Goal: Task Accomplishment & Management: Use online tool/utility

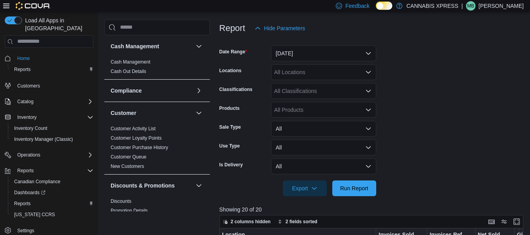
scroll to position [35, 0]
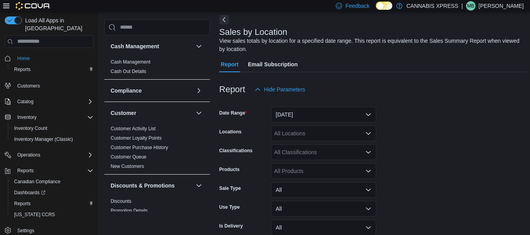
click at [366, 135] on icon "Open list of options" at bounding box center [368, 133] width 6 height 6
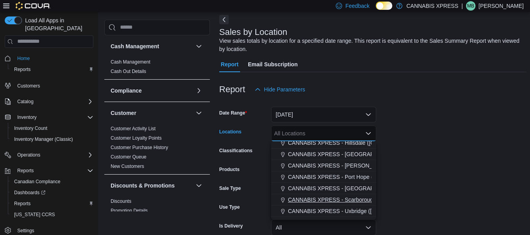
scroll to position [78, 0]
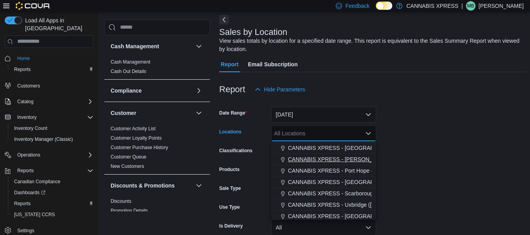
click at [344, 158] on span "CANNABIS XPRESS - [PERSON_NAME] ([GEOGRAPHIC_DATA])" at bounding box center [370, 159] width 164 height 8
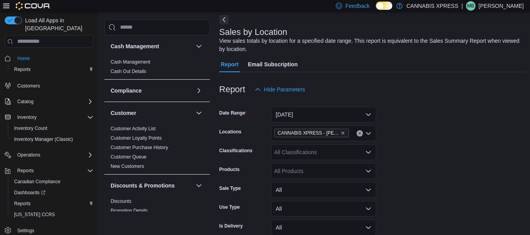
click at [429, 193] on form "Date Range [DATE] Locations CANNABIS XPRESS - [PERSON_NAME] ([GEOGRAPHIC_DATA])…" at bounding box center [372, 177] width 307 height 160
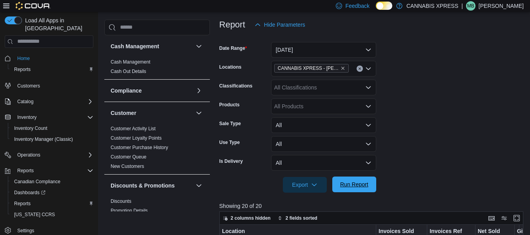
scroll to position [113, 0]
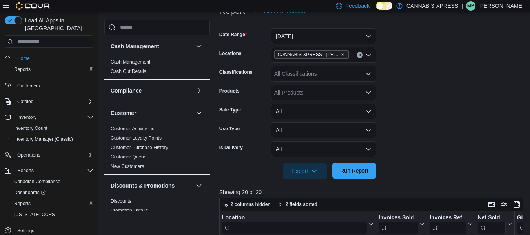
click at [359, 168] on span "Run Report" at bounding box center [354, 171] width 28 height 8
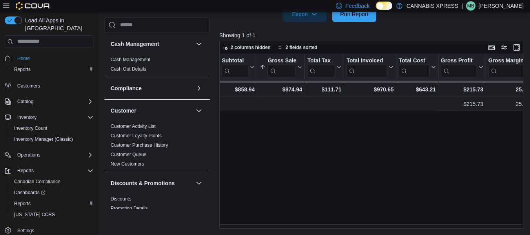
scroll to position [0, 1060]
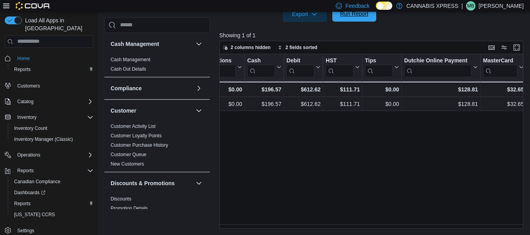
click at [352, 18] on span "Run Report" at bounding box center [354, 14] width 35 height 16
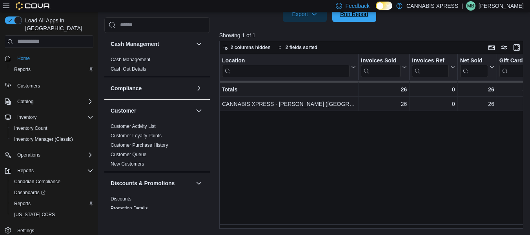
drag, startPoint x: 359, startPoint y: 18, endPoint x: 326, endPoint y: 101, distance: 89.2
click at [359, 18] on span "Run Report" at bounding box center [354, 14] width 35 height 16
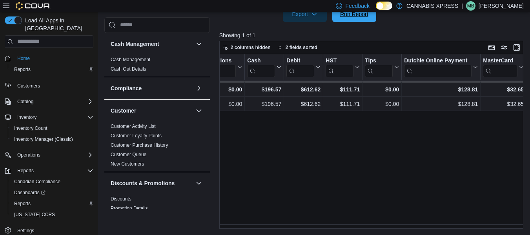
click at [351, 17] on span "Run Report" at bounding box center [354, 14] width 28 height 8
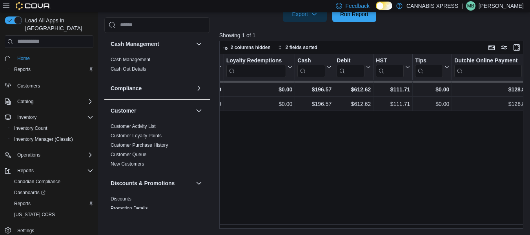
scroll to position [0, 1023]
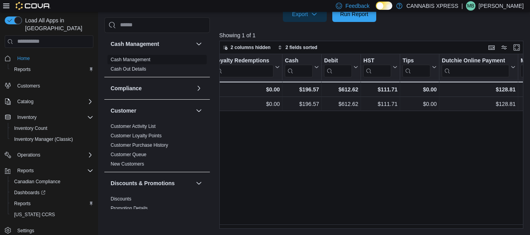
click at [137, 58] on link "Cash Management" at bounding box center [131, 59] width 40 height 5
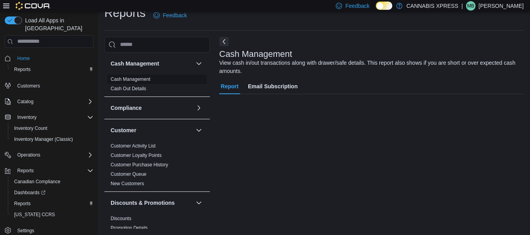
scroll to position [13, 0]
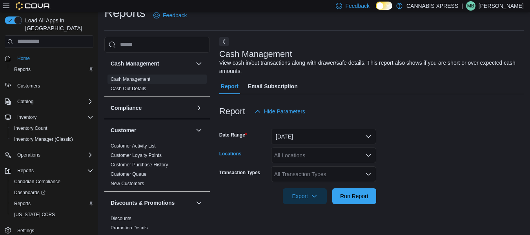
click at [356, 157] on div "All Locations" at bounding box center [323, 156] width 105 height 16
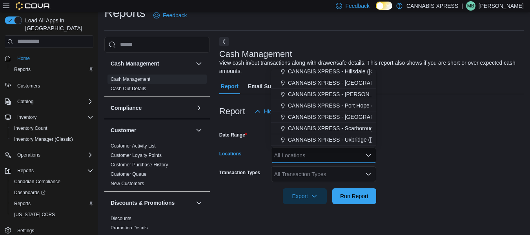
scroll to position [78, 0]
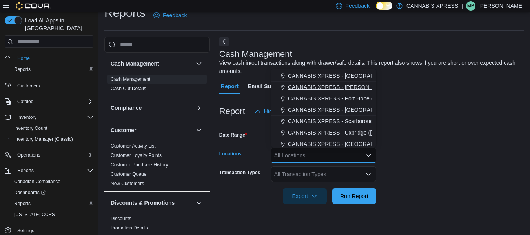
click at [354, 86] on span "CANNABIS XPRESS - [PERSON_NAME] ([GEOGRAPHIC_DATA])" at bounding box center [370, 87] width 164 height 8
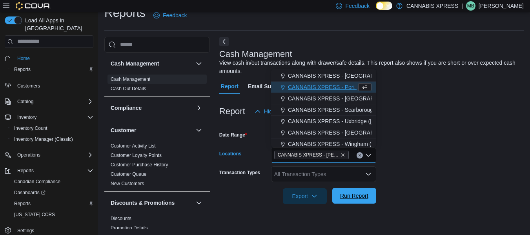
click at [361, 199] on span "Run Report" at bounding box center [354, 196] width 28 height 8
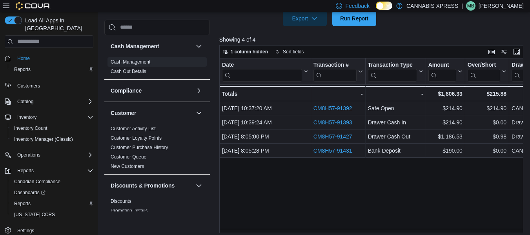
scroll to position [195, 0]
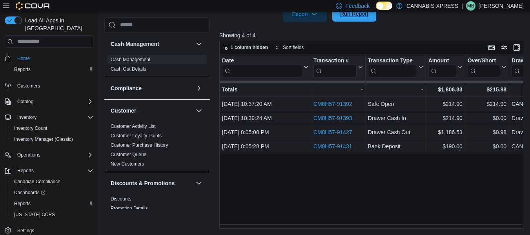
click at [352, 16] on span "Run Report" at bounding box center [354, 14] width 28 height 8
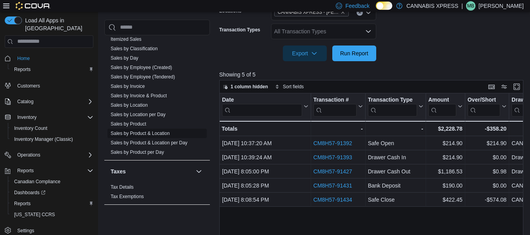
scroll to position [511, 0]
click at [139, 102] on link "Sales by Location" at bounding box center [129, 103] width 37 height 5
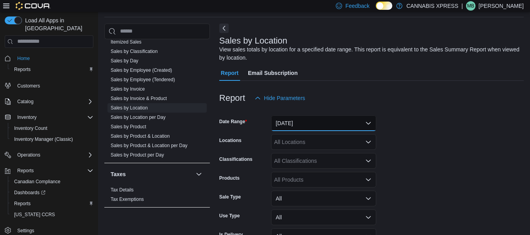
click at [328, 124] on button "[DATE]" at bounding box center [323, 123] width 105 height 16
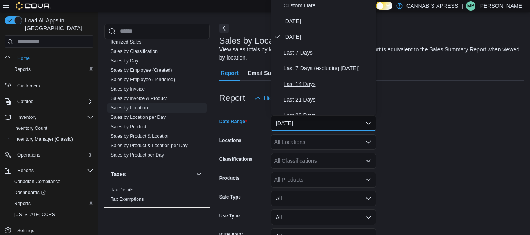
scroll to position [24, 0]
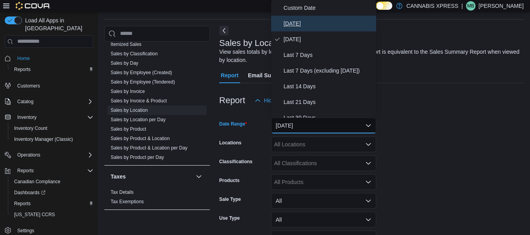
click at [297, 22] on span "[DATE]" at bounding box center [328, 23] width 89 height 9
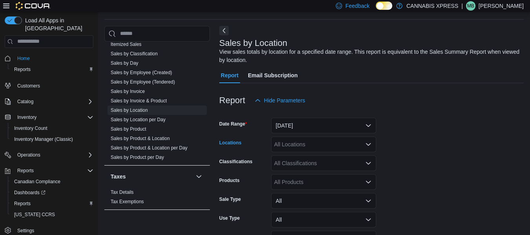
click at [350, 145] on div "All Locations" at bounding box center [323, 145] width 105 height 16
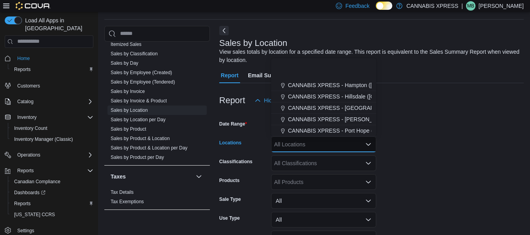
scroll to position [39, 0]
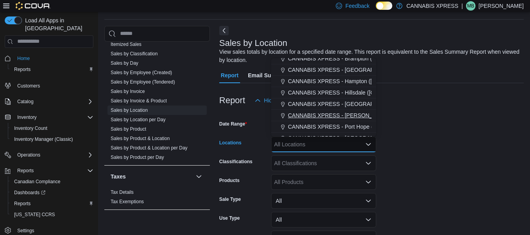
click at [354, 116] on span "CANNABIS XPRESS - [PERSON_NAME] ([GEOGRAPHIC_DATA])" at bounding box center [370, 115] width 164 height 8
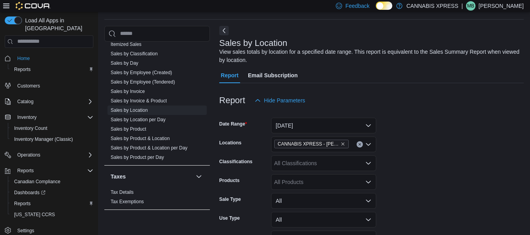
drag, startPoint x: 417, startPoint y: 128, endPoint x: 428, endPoint y: 137, distance: 14.2
click at [418, 128] on form "Date Range [DATE] Locations CANNABIS XPRESS - [PERSON_NAME] ([GEOGRAPHIC_DATA])…" at bounding box center [371, 188] width 304 height 160
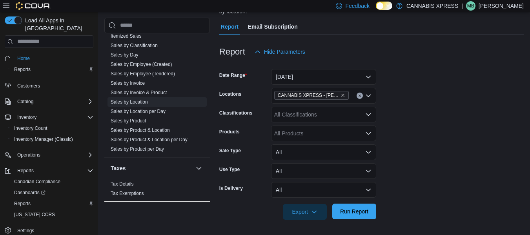
scroll to position [73, 0]
click at [361, 211] on span "Run Report" at bounding box center [354, 211] width 28 height 8
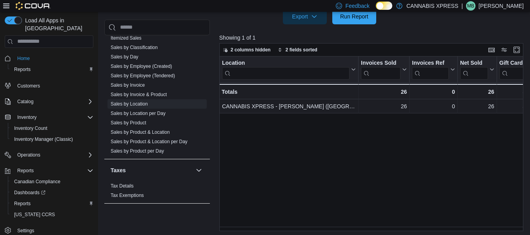
scroll to position [270, 0]
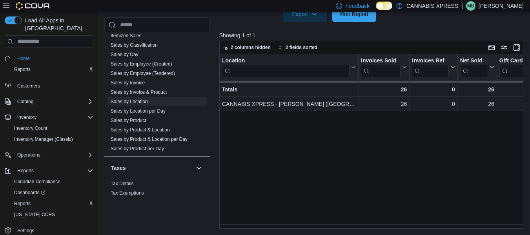
drag, startPoint x: 252, startPoint y: 224, endPoint x: 262, endPoint y: 233, distance: 13.9
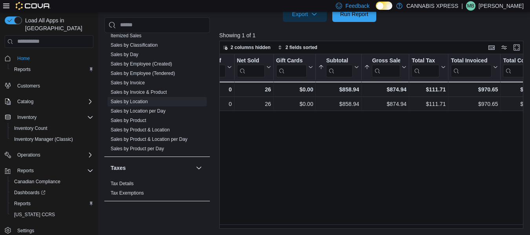
scroll to position [0, 232]
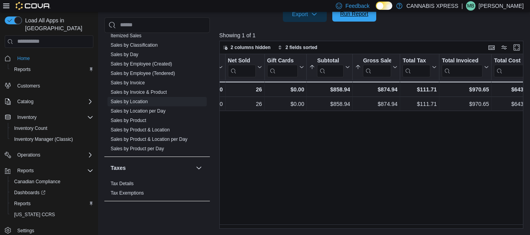
click at [361, 20] on span "Run Report" at bounding box center [354, 14] width 35 height 16
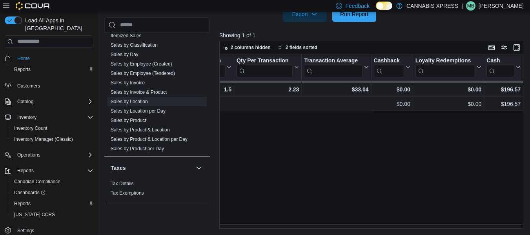
scroll to position [0, 1060]
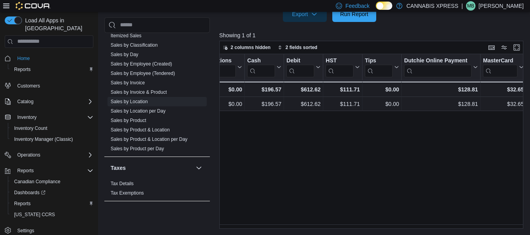
click at [507, 6] on p "[PERSON_NAME]" at bounding box center [501, 5] width 45 height 9
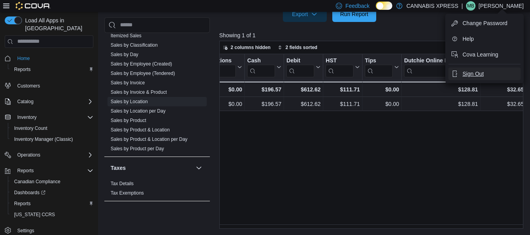
click at [471, 75] on span "Sign Out" at bounding box center [473, 74] width 21 height 8
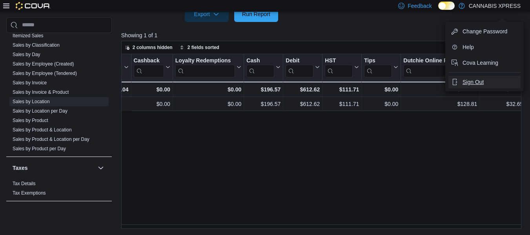
scroll to position [0, 963]
